Goal: Information Seeking & Learning: Check status

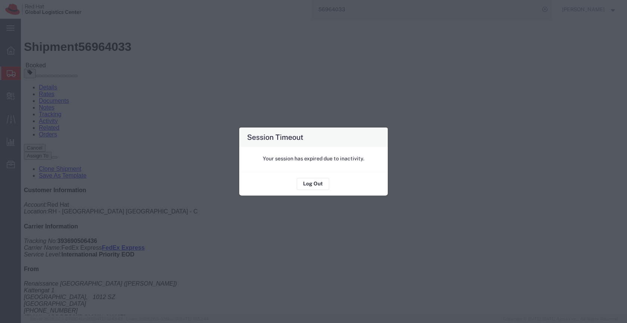
scroll to position [147, 0]
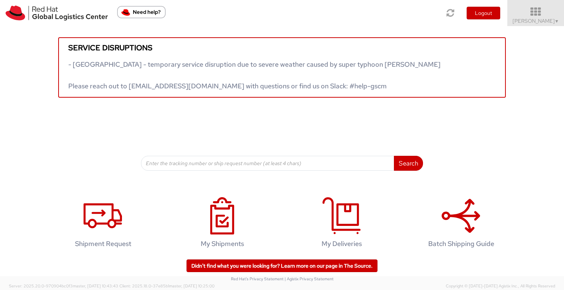
click at [530, 18] on span "Sona Mala ▼" at bounding box center [536, 21] width 47 height 7
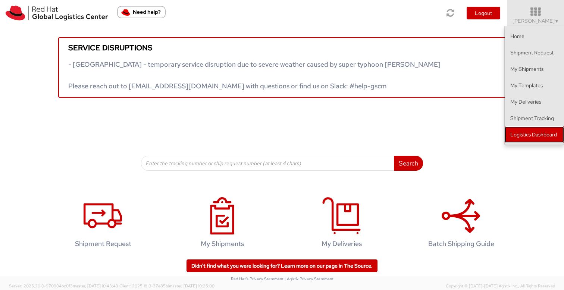
click at [531, 132] on link "Logistics Dashboard" at bounding box center [534, 135] width 59 height 16
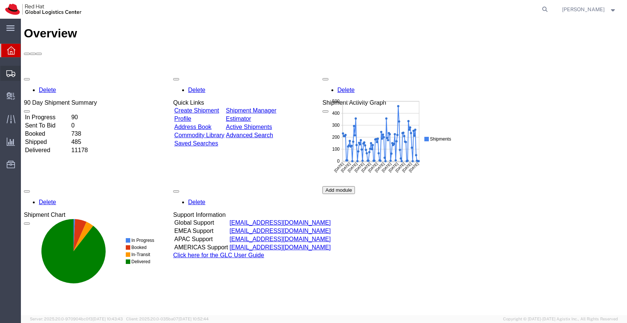
click at [10, 74] on icon at bounding box center [10, 73] width 9 height 7
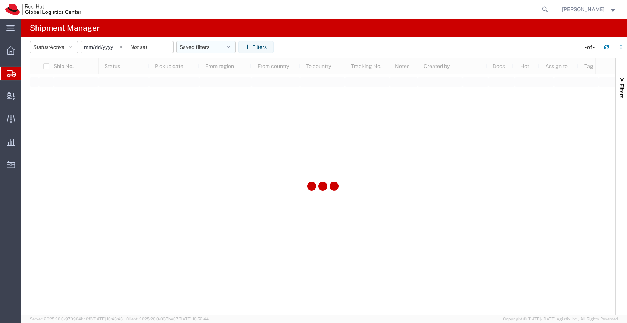
click at [198, 47] on button "Saved filters" at bounding box center [206, 47] width 60 height 12
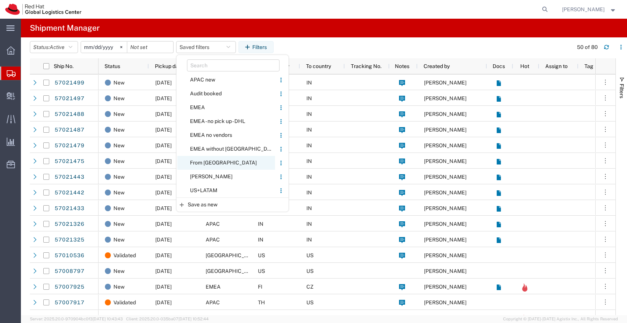
click at [207, 164] on span "From [GEOGRAPHIC_DATA]" at bounding box center [226, 163] width 98 height 14
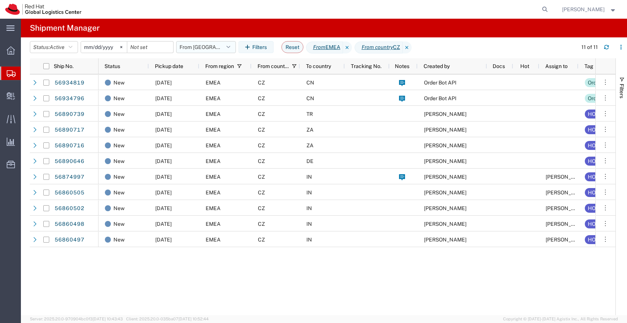
click at [209, 47] on button "From [GEOGRAPHIC_DATA]" at bounding box center [206, 47] width 60 height 12
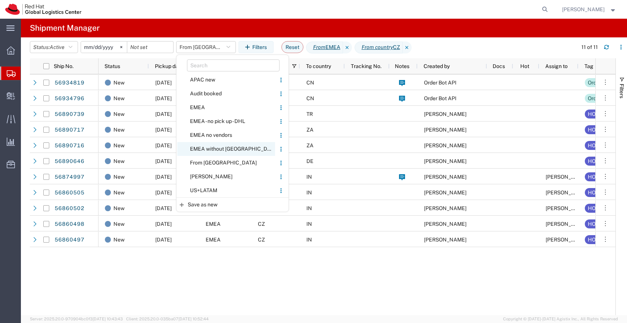
click at [205, 147] on span "EMEA without [GEOGRAPHIC_DATA]" at bounding box center [226, 149] width 98 height 14
type input "[DATE]"
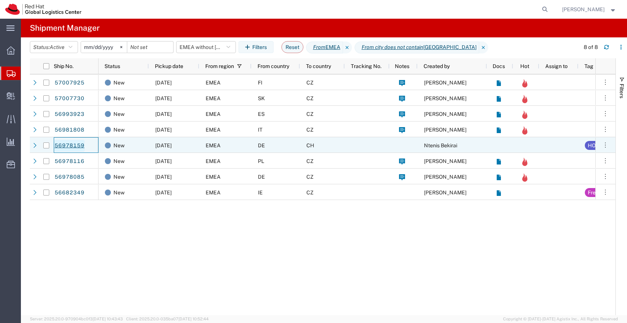
click at [83, 149] on div "56978159" at bounding box center [76, 145] width 45 height 16
